Goal: Navigation & Orientation: Find specific page/section

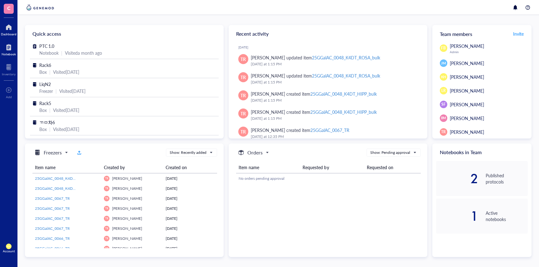
click at [11, 51] on div at bounding box center [9, 47] width 14 height 10
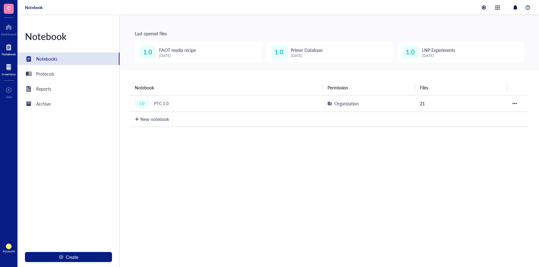
click at [10, 68] on div at bounding box center [9, 67] width 14 height 10
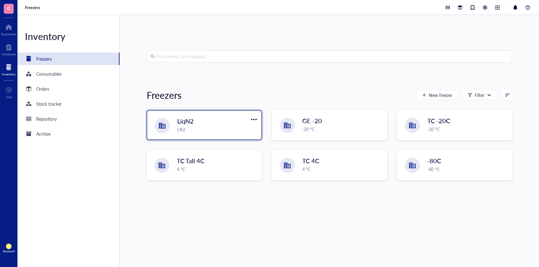
click at [206, 128] on div "LN2" at bounding box center [217, 129] width 80 height 7
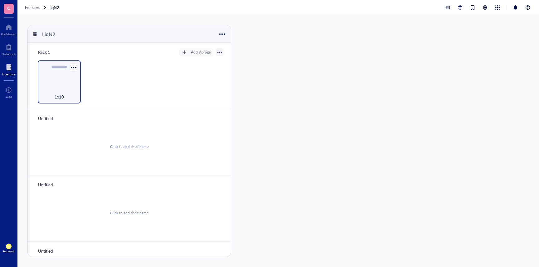
click at [66, 81] on div "1x10" at bounding box center [59, 81] width 43 height 43
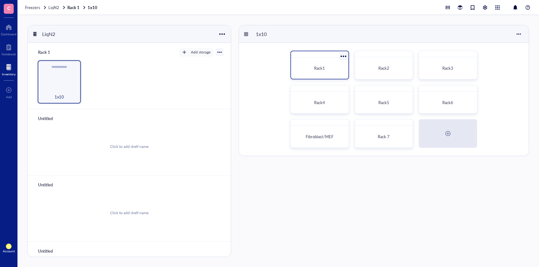
click at [324, 68] on span "Rack1" at bounding box center [319, 68] width 11 height 6
